Goal: Information Seeking & Learning: Check status

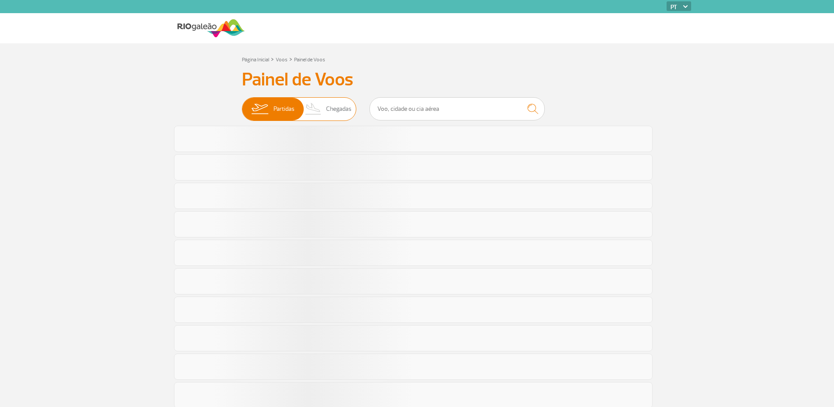
click at [337, 111] on span "Chegadas" at bounding box center [338, 109] width 25 height 23
click at [242, 105] on input "Partidas Chegadas" at bounding box center [242, 105] width 0 height 0
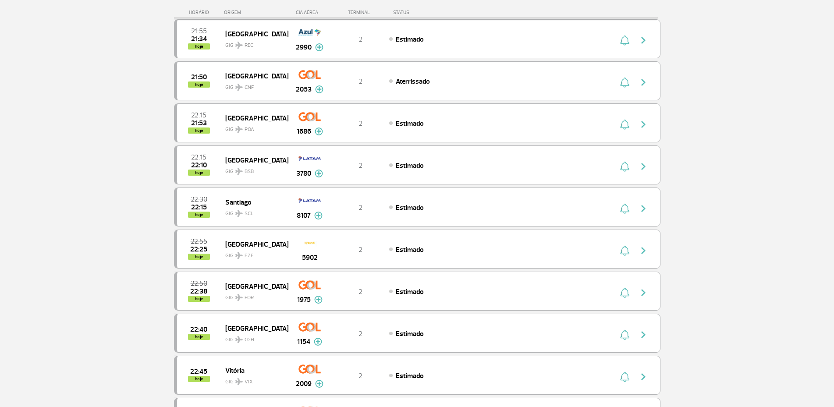
scroll to position [394, 0]
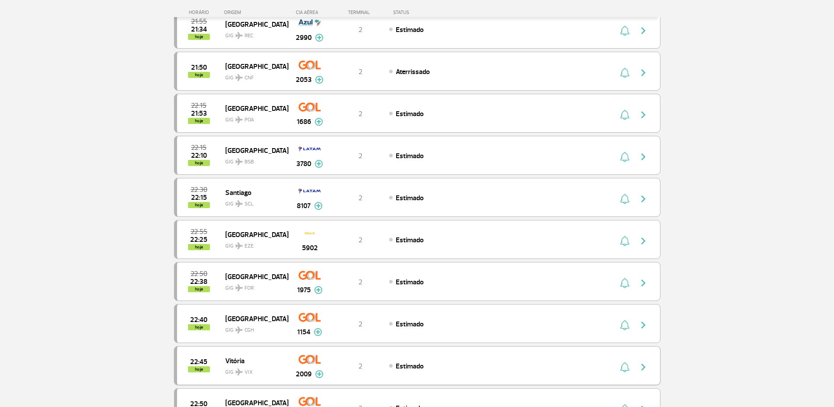
click at [320, 376] on img at bounding box center [319, 374] width 8 height 8
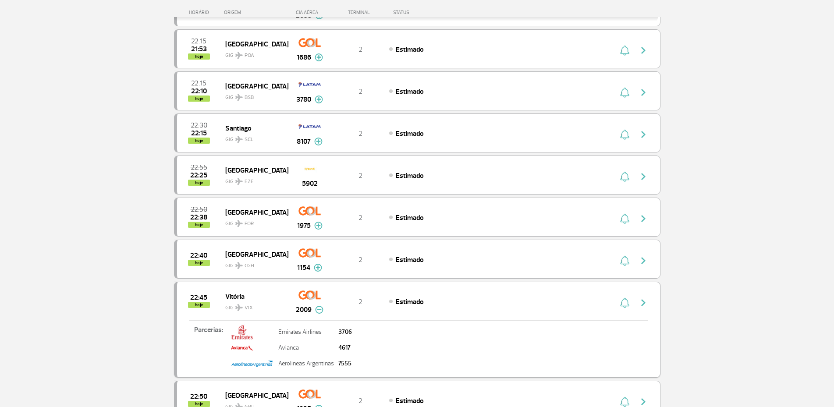
scroll to position [482, 0]
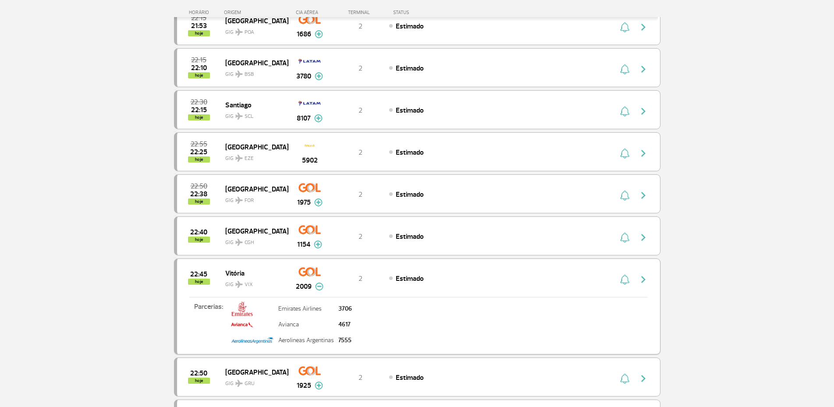
click at [643, 281] on img "button" at bounding box center [643, 279] width 11 height 11
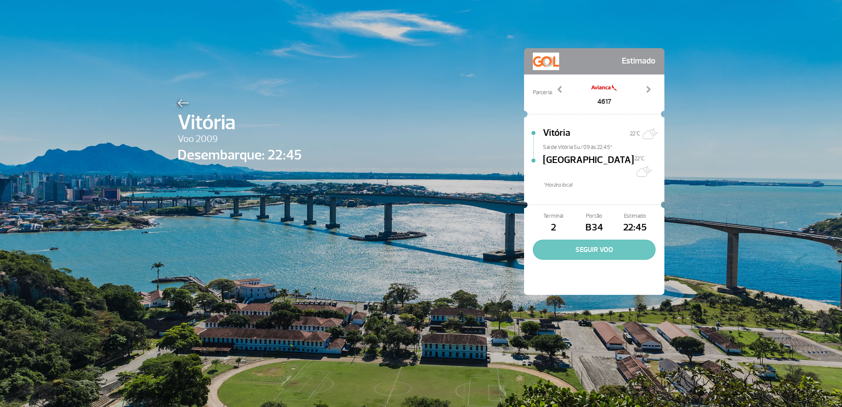
click at [608, 240] on button "SEGUIR VOO" at bounding box center [594, 250] width 123 height 20
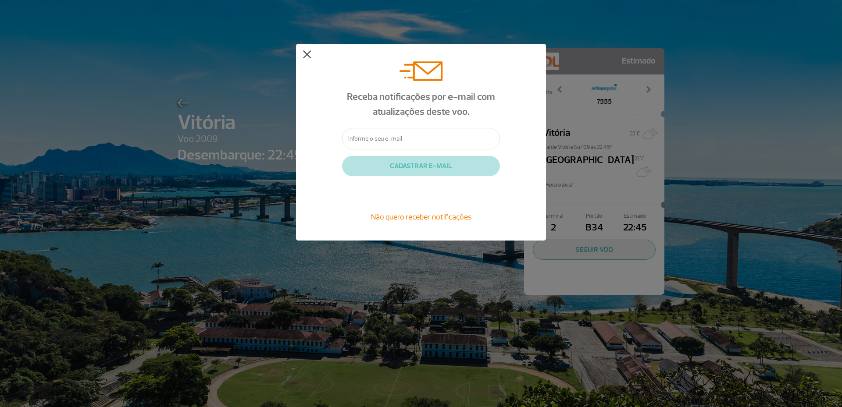
click at [304, 55] on button at bounding box center [306, 54] width 9 height 9
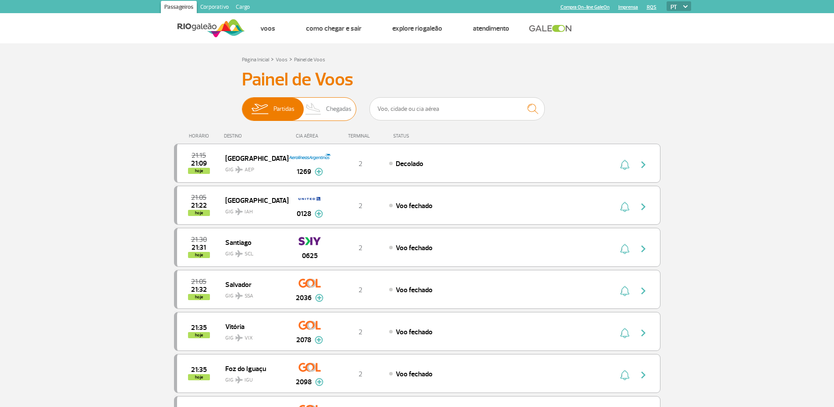
click at [328, 113] on span "Chegadas" at bounding box center [338, 109] width 25 height 23
click at [242, 105] on input "Partidas Chegadas" at bounding box center [242, 105] width 0 height 0
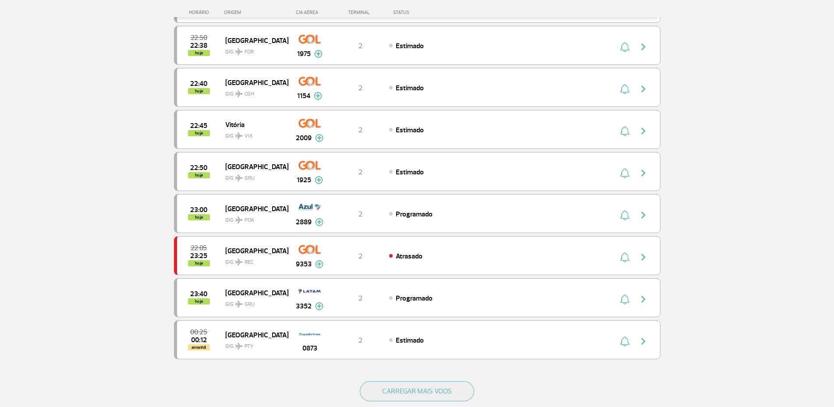
scroll to position [657, 0]
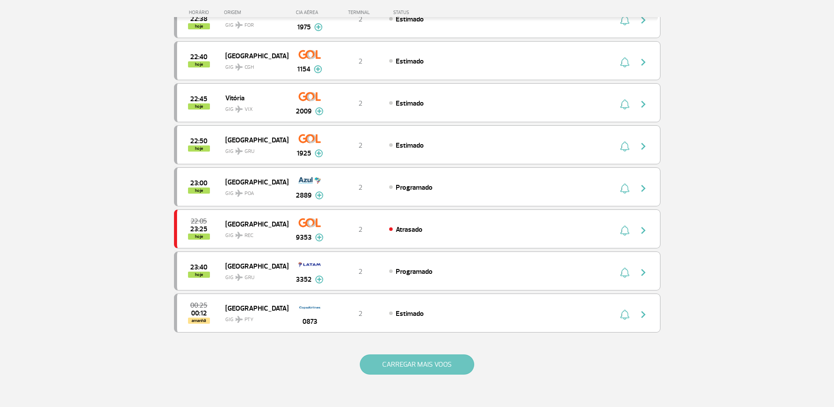
click at [385, 369] on button "CARREGAR MAIS VOOS" at bounding box center [417, 365] width 114 height 20
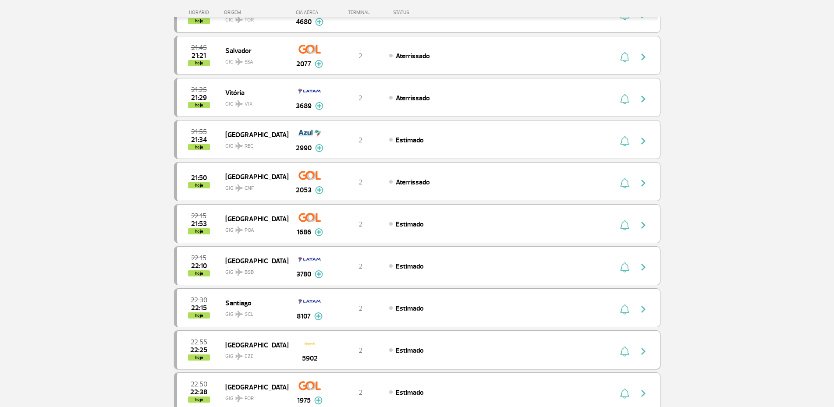
scroll to position [266, 0]
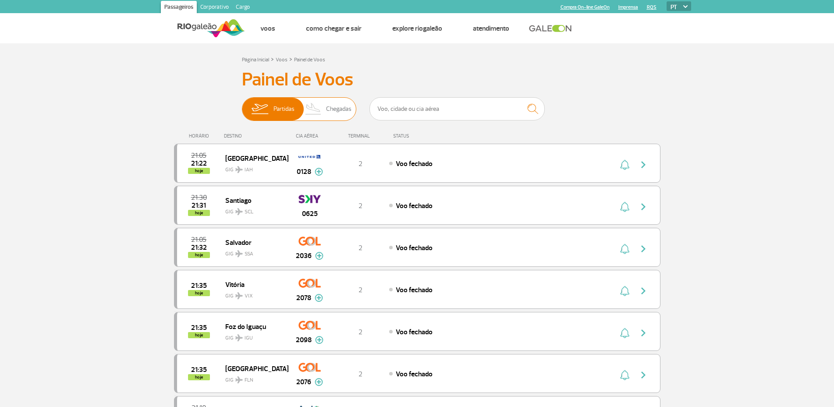
click at [337, 110] on span "Chegadas" at bounding box center [338, 109] width 25 height 23
click at [242, 105] on input "Partidas Chegadas" at bounding box center [242, 105] width 0 height 0
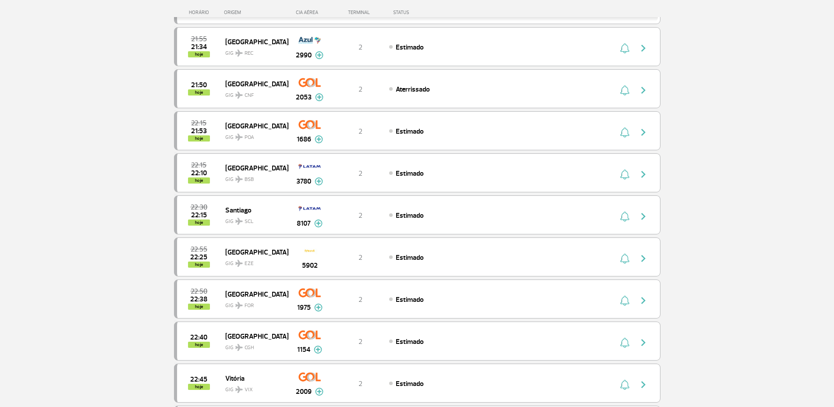
scroll to position [351, 0]
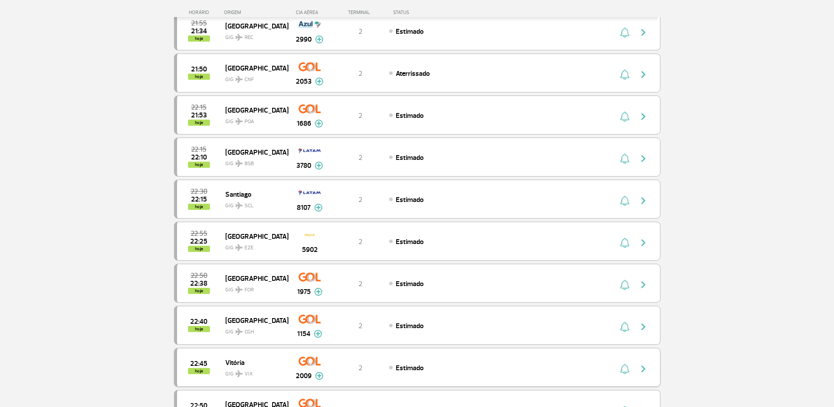
click at [334, 369] on div "2" at bounding box center [360, 368] width 58 height 10
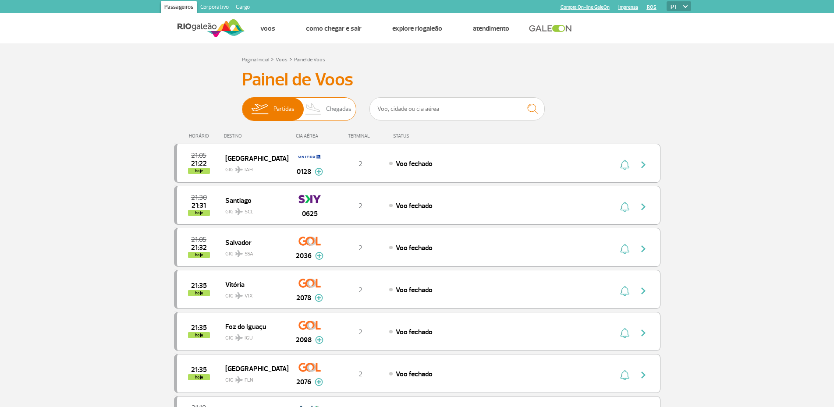
click at [328, 114] on span "Chegadas" at bounding box center [338, 109] width 25 height 23
click at [242, 105] on input "Partidas Chegadas" at bounding box center [242, 105] width 0 height 0
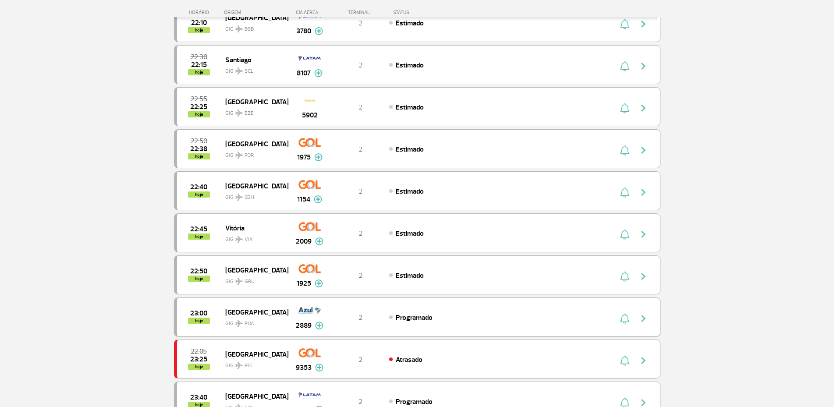
scroll to position [482, 0]
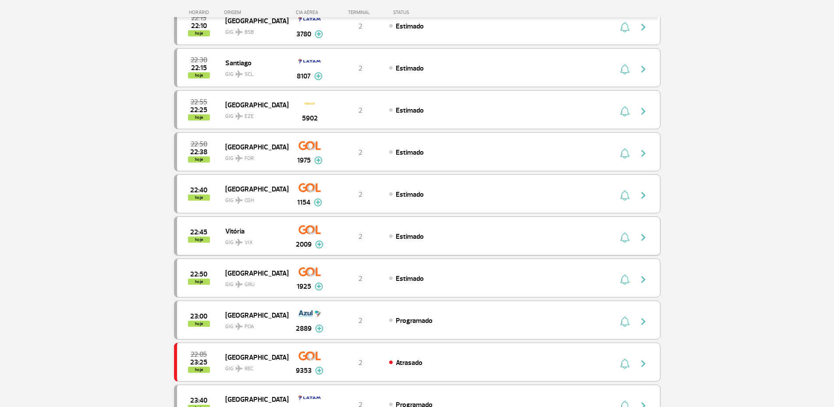
click at [321, 246] on img at bounding box center [319, 245] width 8 height 8
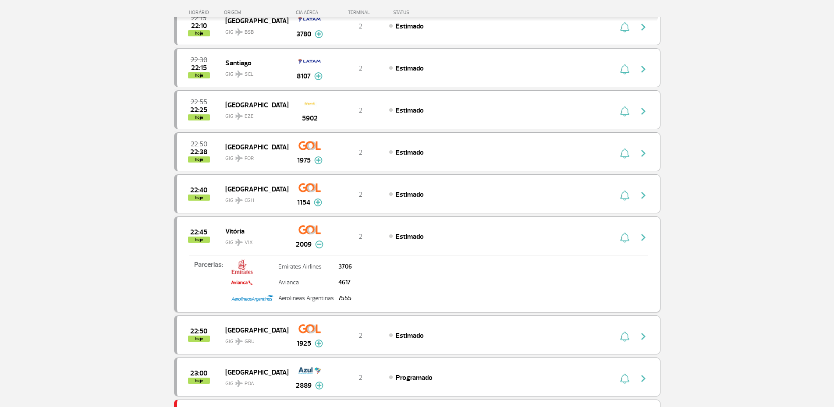
click at [640, 244] on div "22:45 hoje Vitória GIG VIX 2009 2 Estimado Parcerias: Emirates Airlines 3706 Av…" at bounding box center [417, 265] width 487 height 96
click at [644, 240] on img "button" at bounding box center [643, 237] width 11 height 11
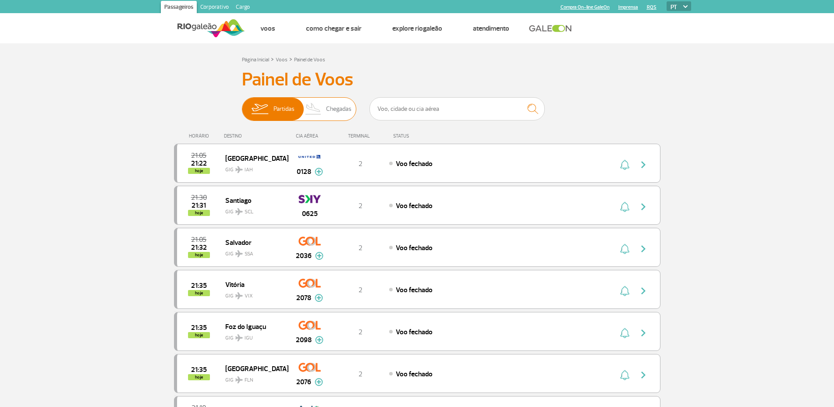
click at [326, 104] on span "Chegadas" at bounding box center [338, 109] width 25 height 23
click at [242, 105] on input "Partidas Chegadas" at bounding box center [242, 105] width 0 height 0
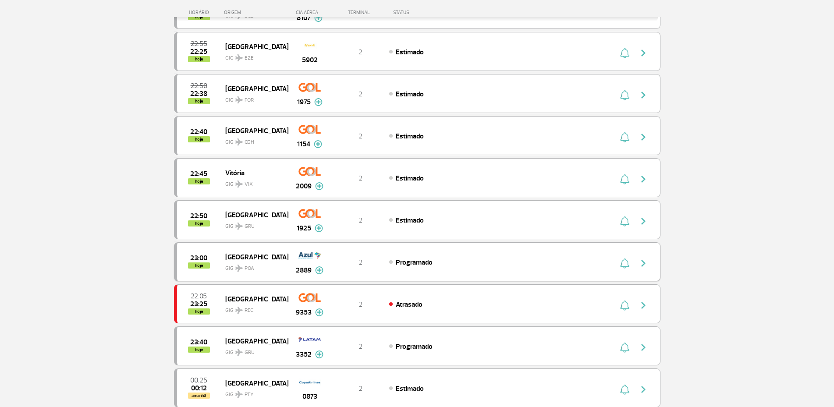
scroll to position [526, 0]
